Goal: Task Accomplishment & Management: Use online tool/utility

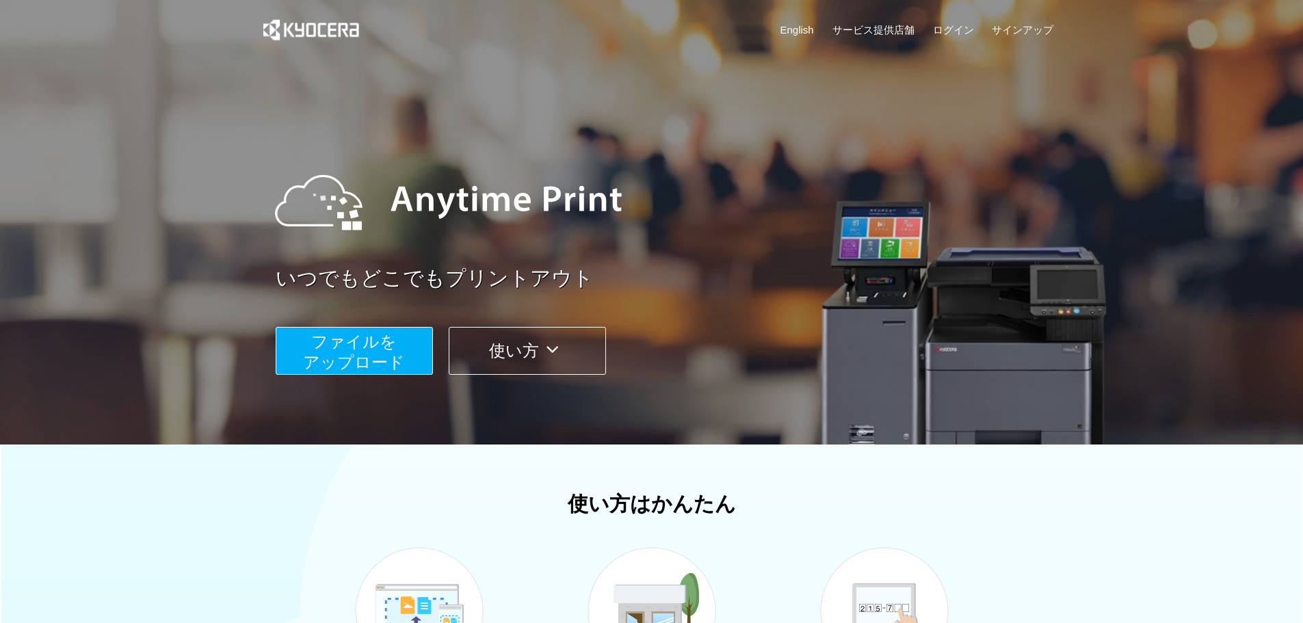
click at [365, 360] on span "ファイルを ​​アップロード" at bounding box center [354, 352] width 102 height 39
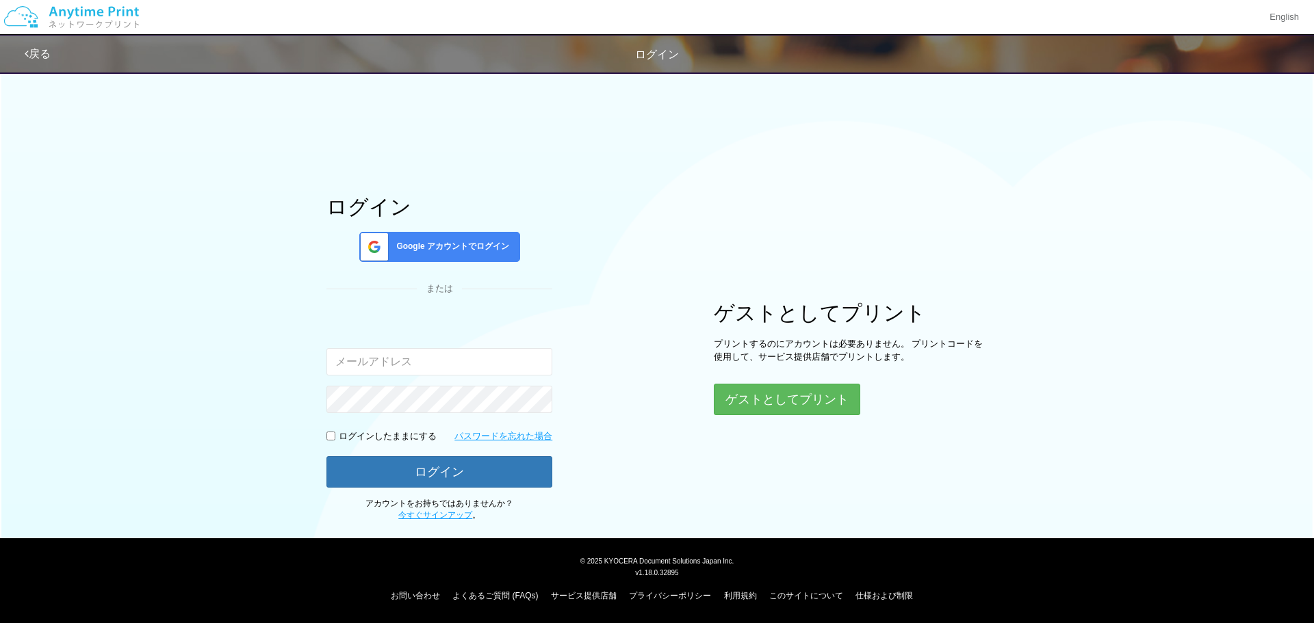
click at [434, 255] on div "Google アカウントでログイン" at bounding box center [439, 247] width 161 height 30
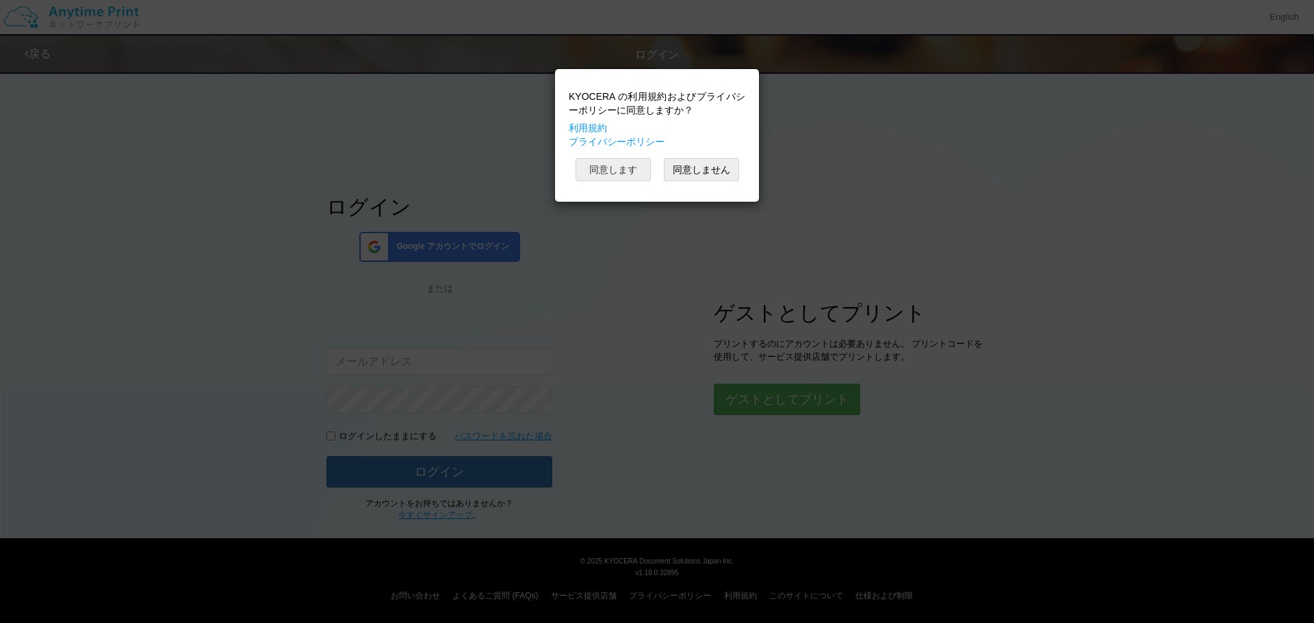
click at [634, 161] on button "同意します" at bounding box center [612, 169] width 75 height 23
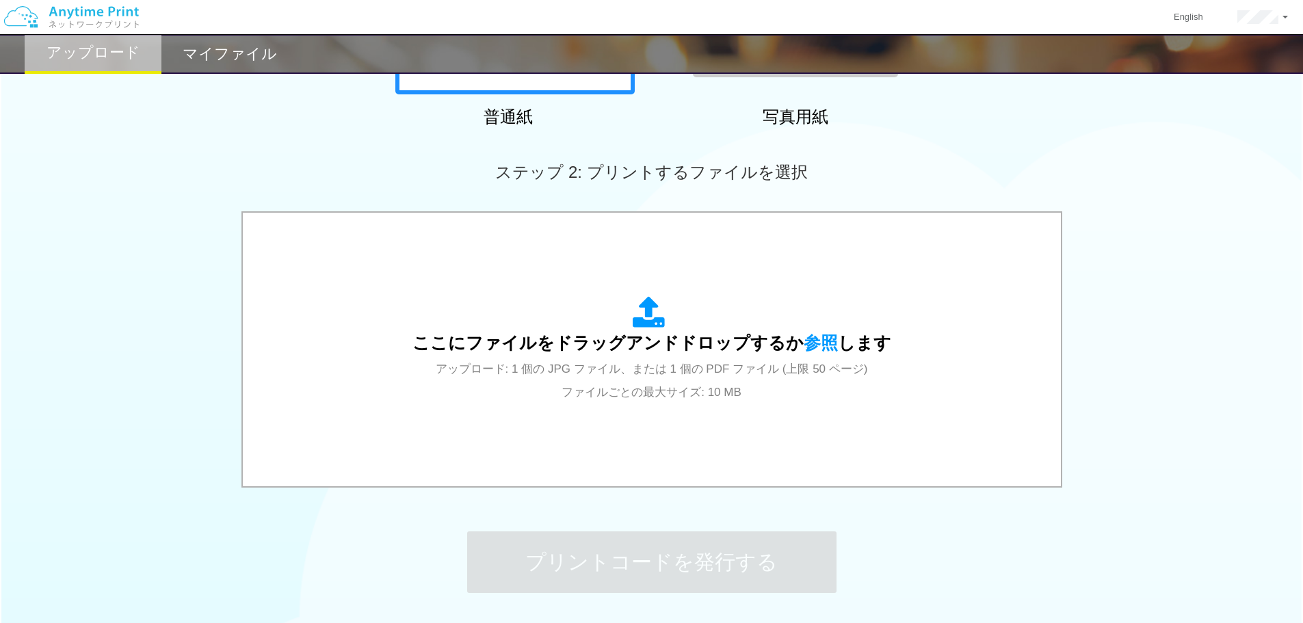
scroll to position [303, 0]
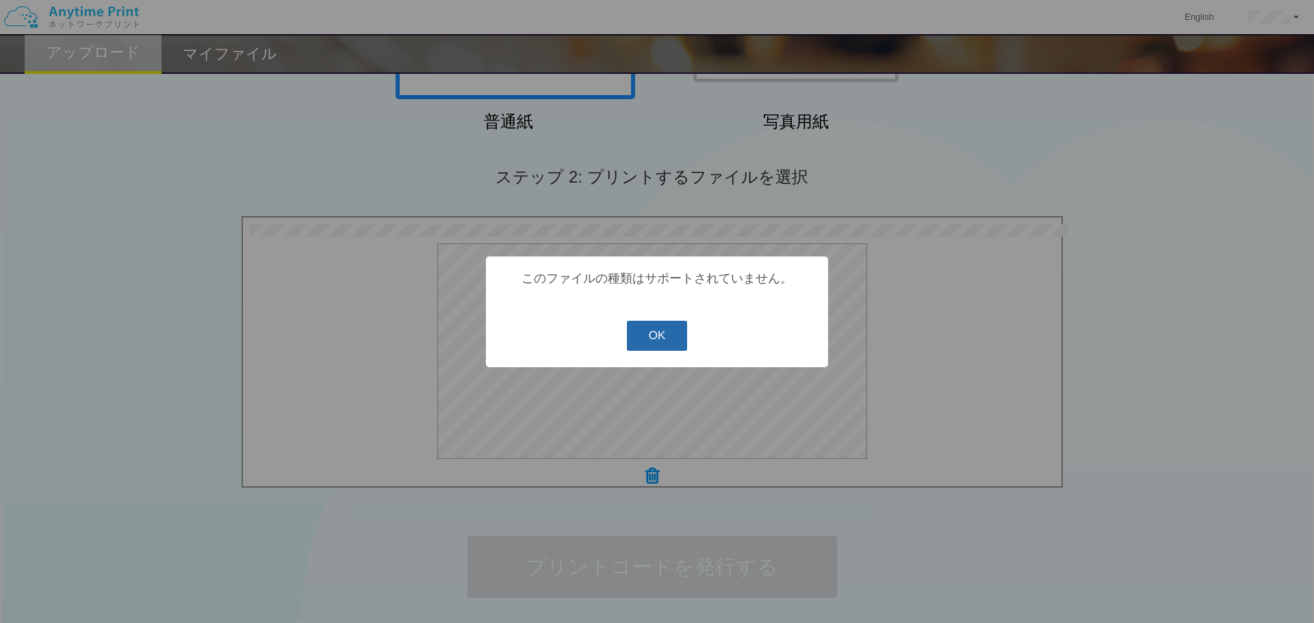
click at [648, 346] on button "OK" at bounding box center [657, 336] width 61 height 30
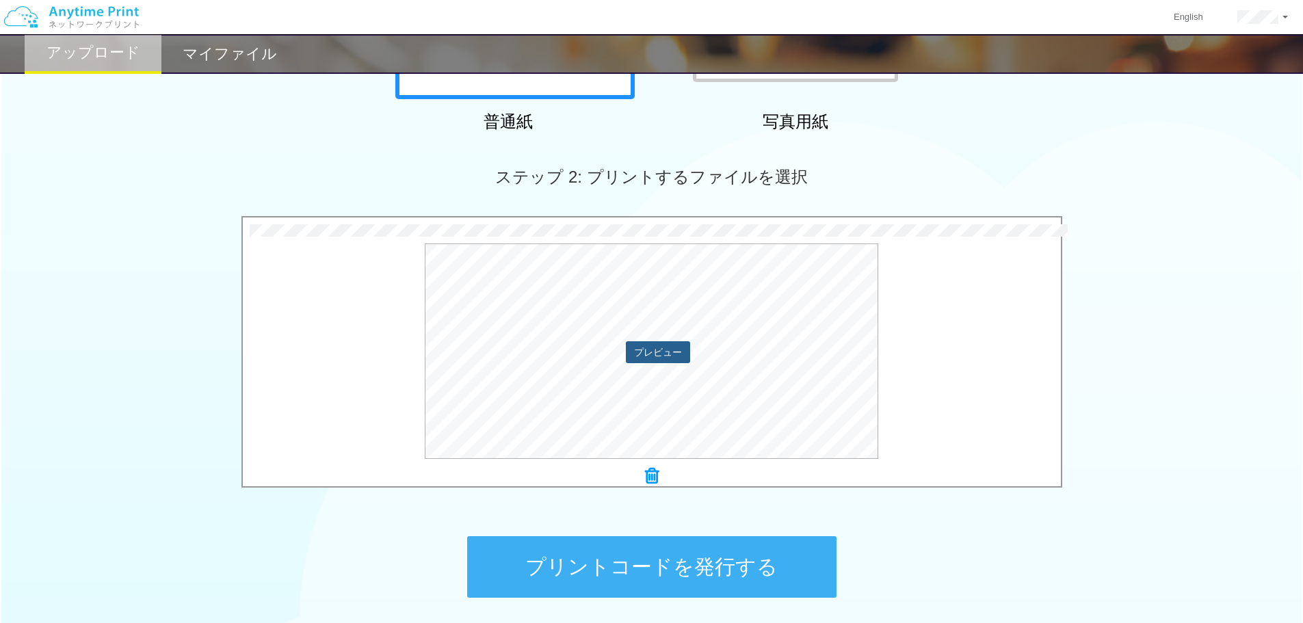
click at [651, 355] on button "プレビュー" at bounding box center [658, 352] width 64 height 22
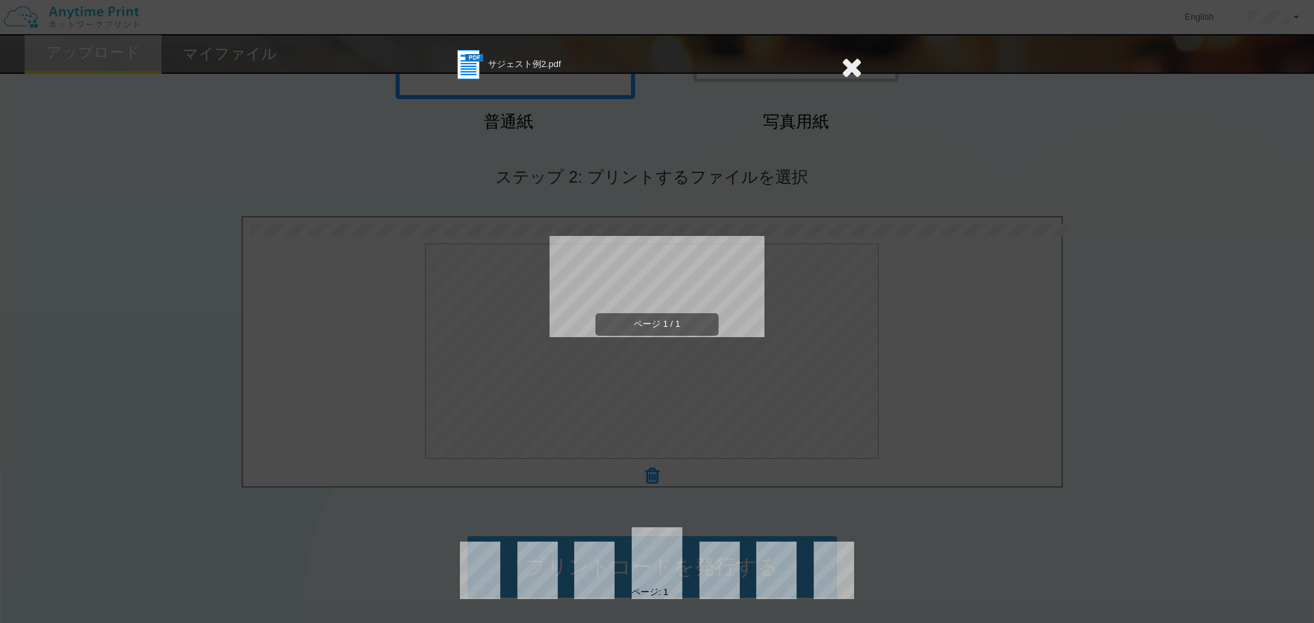
click at [711, 406] on div "ページ 1 / 1" at bounding box center [656, 298] width 305 height 432
click at [849, 66] on icon at bounding box center [851, 66] width 21 height 27
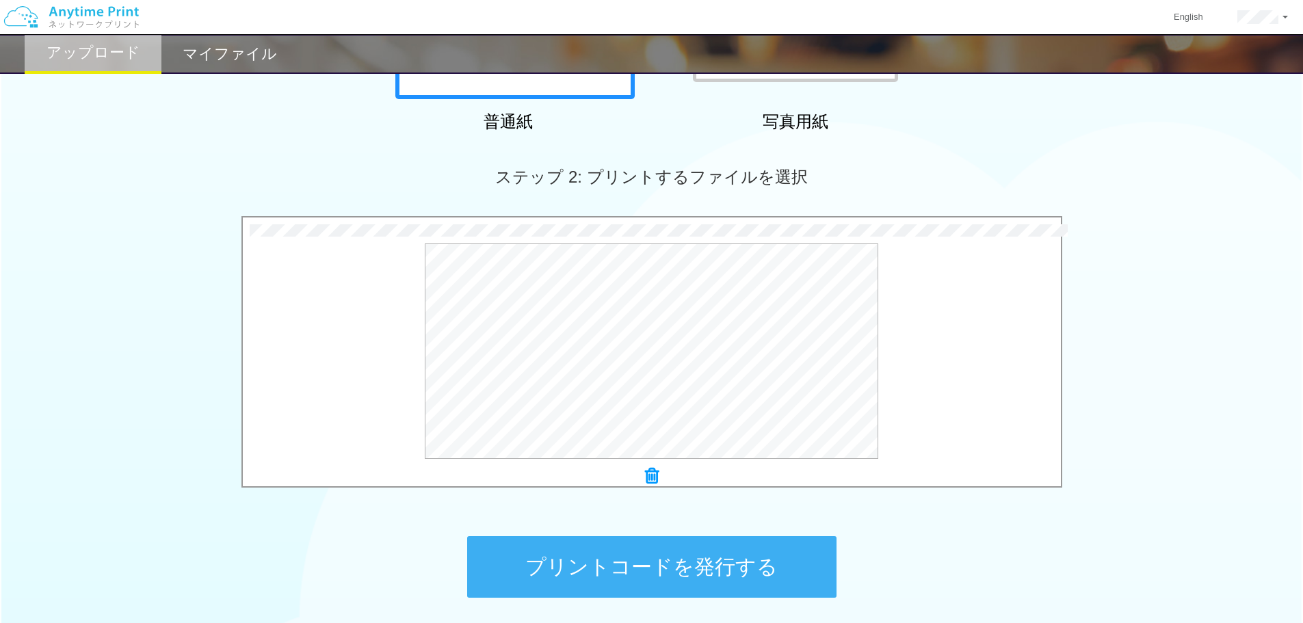
click at [560, 569] on button "プリントコードを発行する" at bounding box center [651, 567] width 369 height 62
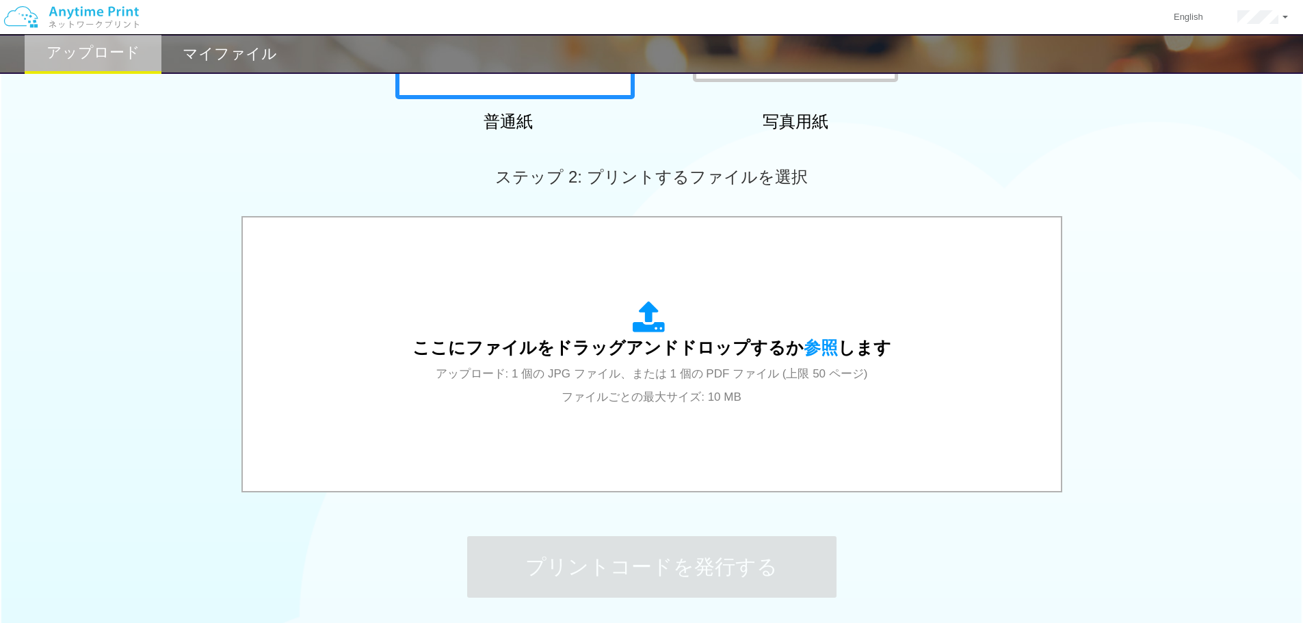
scroll to position [0, 0]
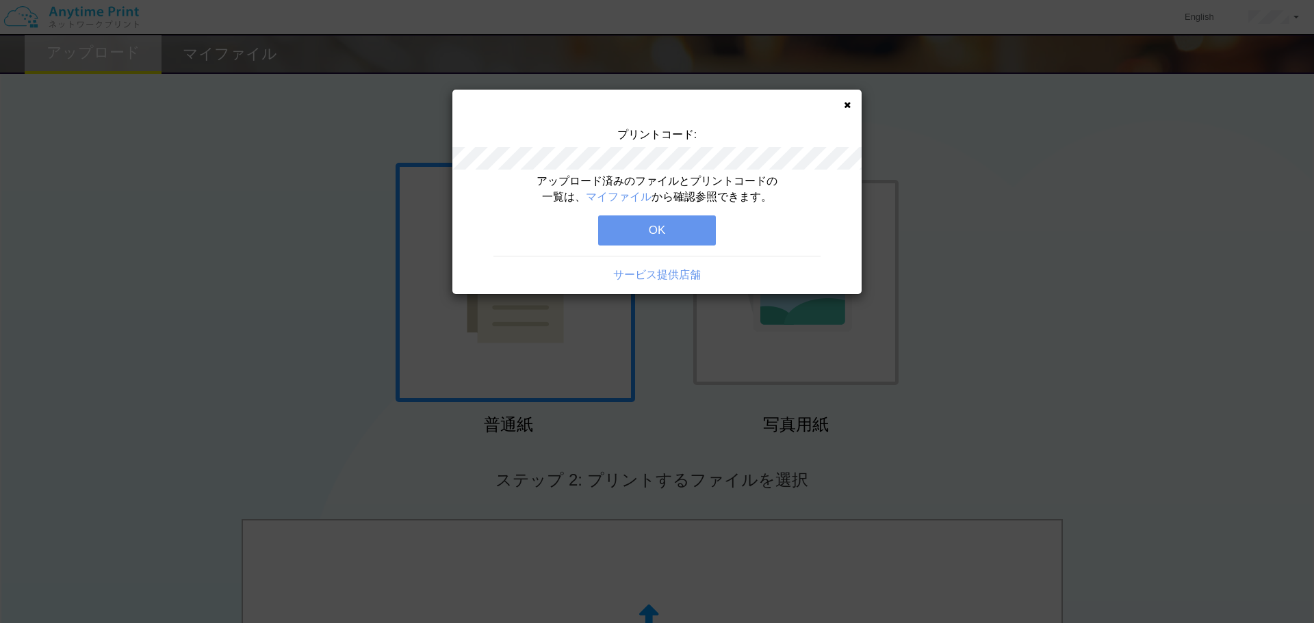
click at [642, 231] on button "OK" at bounding box center [657, 231] width 118 height 30
